Goal: Ask a question

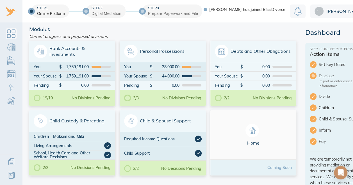
click at [339, 175] on icon "Open Intercom Messenger" at bounding box center [340, 172] width 7 height 7
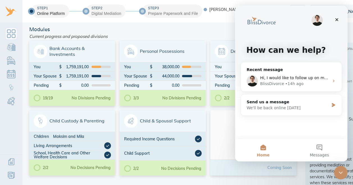
click at [299, 84] on div "BlissDivorce • 14h ago" at bounding box center [294, 84] width 69 height 6
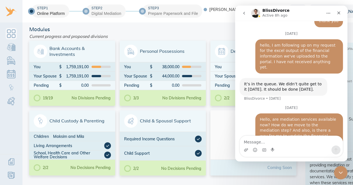
scroll to position [497, 0]
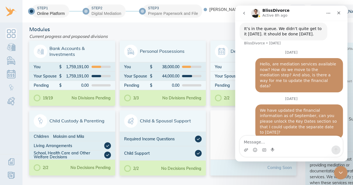
click at [243, 11] on icon "go back" at bounding box center [244, 13] width 4 height 4
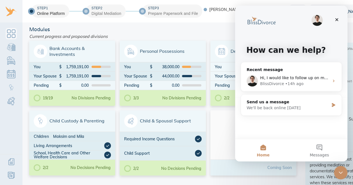
click at [266, 102] on div "Send us a message" at bounding box center [288, 102] width 82 height 6
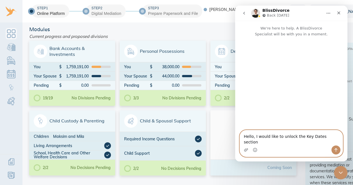
click at [330, 142] on textarea "Hello, I would like to unlock the Key Dates section" at bounding box center [291, 137] width 103 height 15
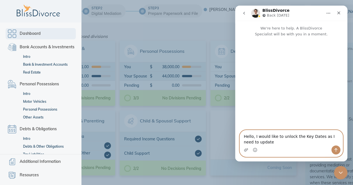
type textarea "Hello, I would like to unlock the Key Dates as I need to update"
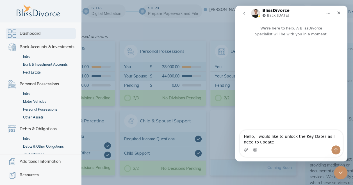
click at [24, 34] on span "Dashboard" at bounding box center [30, 33] width 21 height 7
click at [12, 102] on div "Dashboard Bank Accounts & Investments Intro Bank & Investment Accounts Real Est…" at bounding box center [40, 88] width 81 height 132
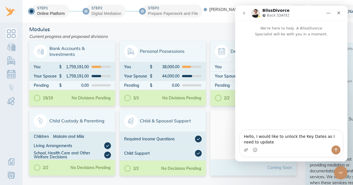
click at [245, 13] on icon "go back" at bounding box center [244, 13] width 4 height 4
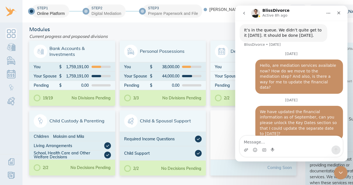
scroll to position [497, 0]
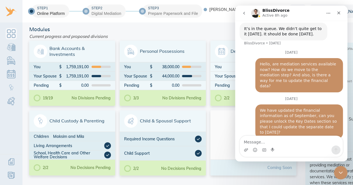
click at [246, 13] on button "go back" at bounding box center [244, 13] width 11 height 11
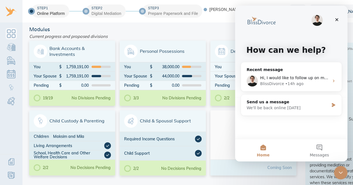
click at [291, 105] on div "We'll be back online [DATE]" at bounding box center [288, 108] width 82 height 6
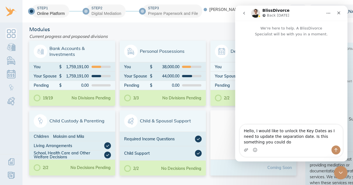
type textarea "Hello, I would like to unlock the Key Dates as I need to update the separation …"
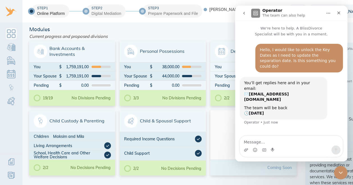
click at [338, 14] on icon "Close" at bounding box center [338, 13] width 3 height 3
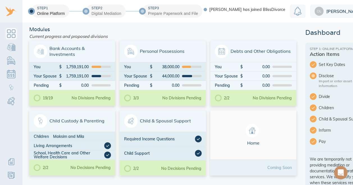
click at [321, 7] on img at bounding box center [318, 11] width 9 height 9
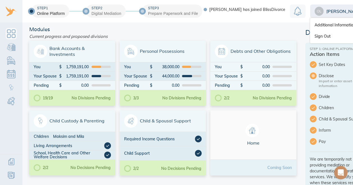
click at [318, 35] on link "Sign Out" at bounding box center [340, 36] width 60 height 11
